Goal: Complete application form

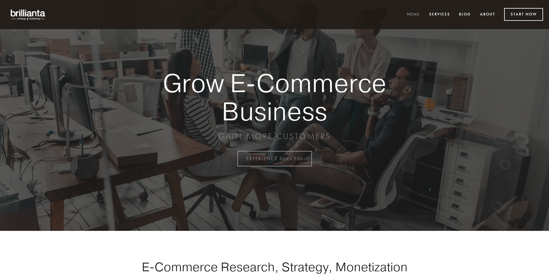
scroll to position [1558, 0]
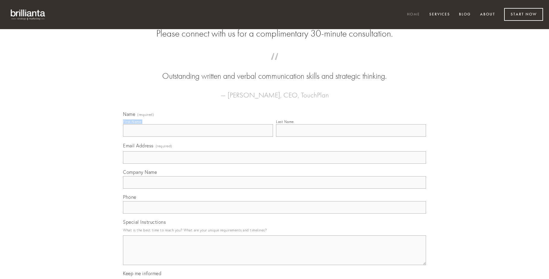
type input "[PERSON_NAME]"
click at [351, 137] on input "Last Name" at bounding box center [351, 130] width 150 height 12
type input "[PERSON_NAME]"
click at [275, 164] on input "Email Address (required)" at bounding box center [274, 157] width 303 height 12
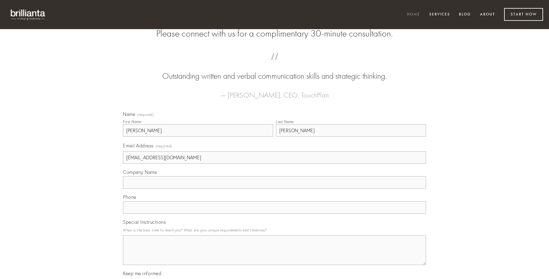
type input "[EMAIL_ADDRESS][DOMAIN_NAME]"
click at [275, 189] on input "Company Name" at bounding box center [274, 182] width 303 height 12
type input "confugo"
click at [275, 214] on input "text" at bounding box center [274, 207] width 303 height 12
click at [275, 256] on textarea "Special Instructions" at bounding box center [274, 250] width 303 height 30
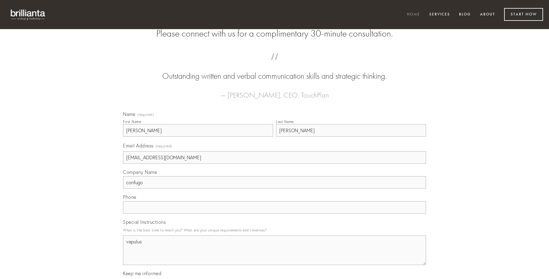
type textarea "vapulus"
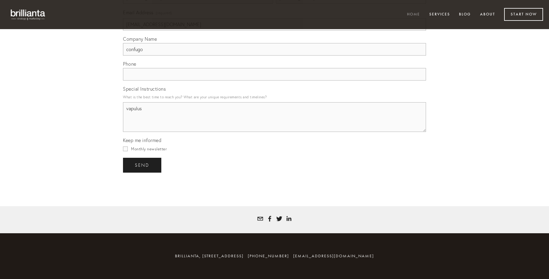
click at [143, 165] on span "send" at bounding box center [142, 165] width 15 height 5
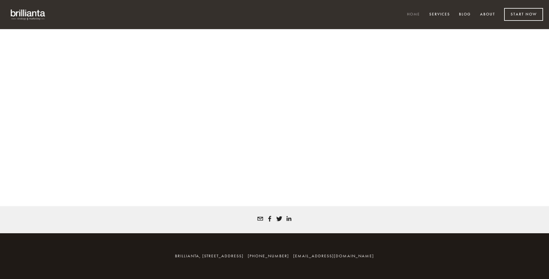
scroll to position [1550, 0]
